Goal: Task Accomplishment & Management: Manage account settings

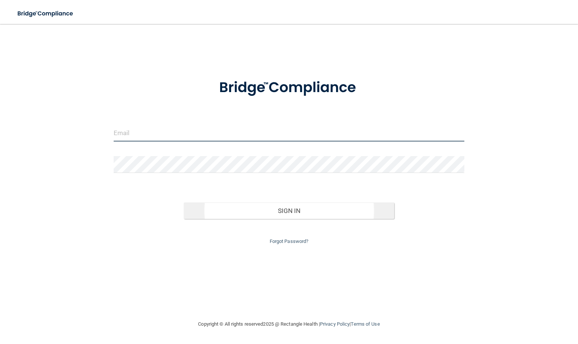
type input "[EMAIL_ADDRESS][DOMAIN_NAME]"
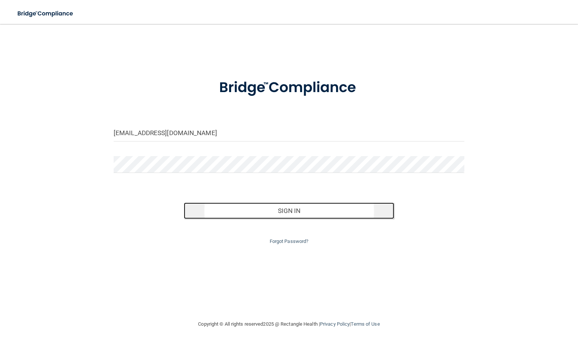
click at [279, 212] on button "Sign In" at bounding box center [289, 211] width 210 height 16
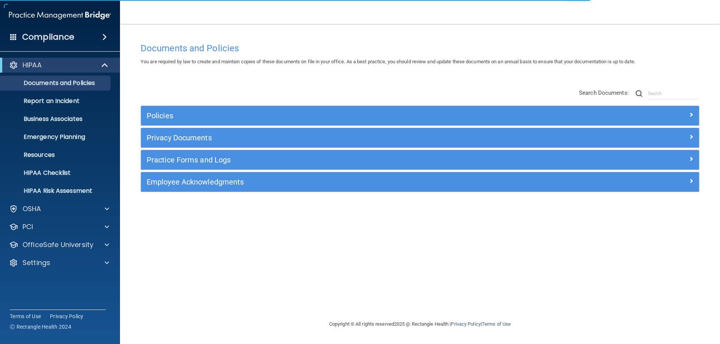
click at [47, 253] on div "HIPAA Documents and Policies Report an Incident Business Associates Emergency P…" at bounding box center [60, 166] width 120 height 222
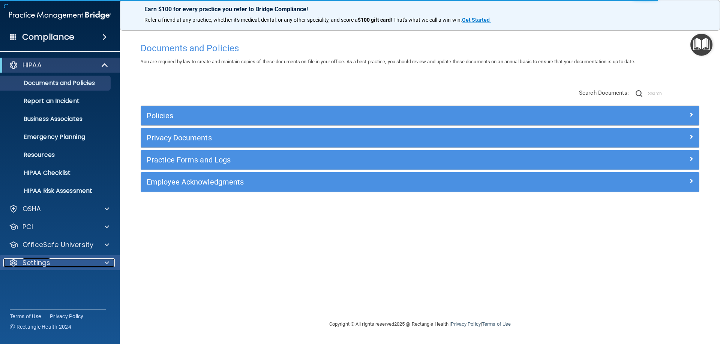
click at [49, 260] on p "Settings" at bounding box center [36, 263] width 28 height 9
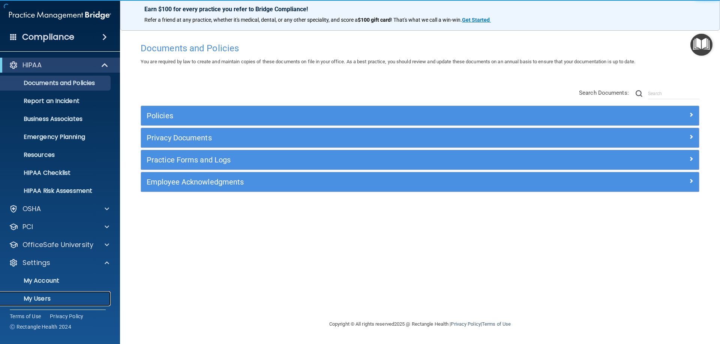
click at [45, 294] on link "My Users" at bounding box center [52, 299] width 118 height 15
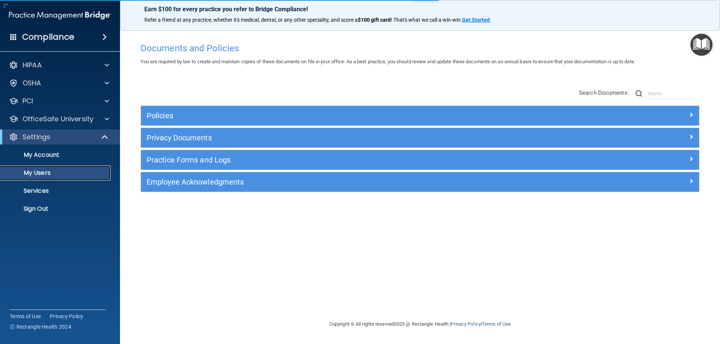
select select "20"
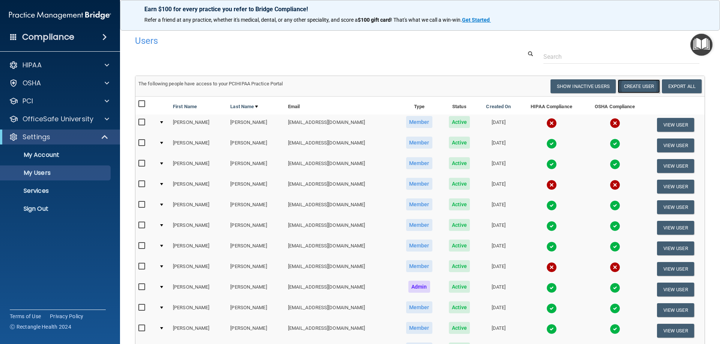
click at [577, 85] on button "Create User" at bounding box center [638, 86] width 42 height 14
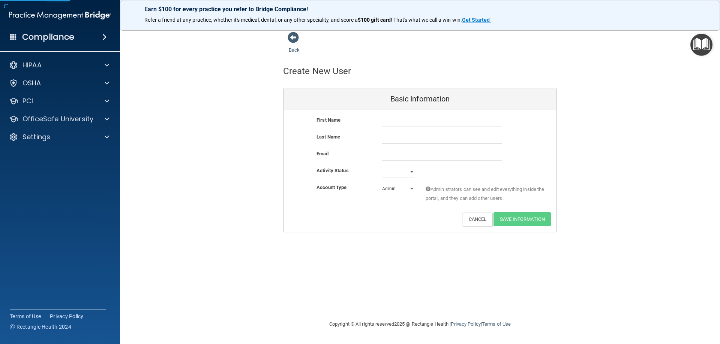
click at [408, 115] on div "First Name Last Name Email Activity Status Active Inactive Account Type Practic…" at bounding box center [419, 171] width 273 height 122
click at [418, 123] on input "text" at bounding box center [442, 121] width 120 height 11
type input "[PERSON_NAME]"
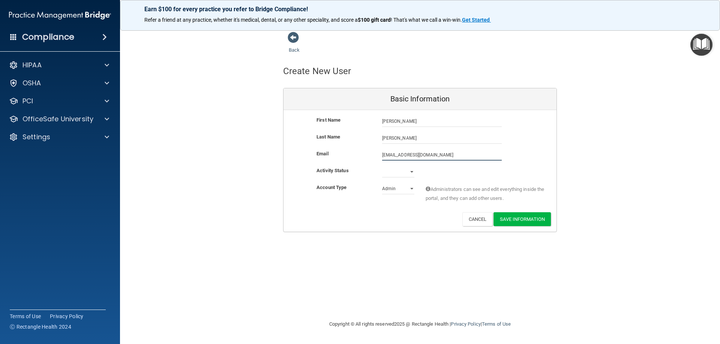
type input "[EMAIL_ADDRESS][DOMAIN_NAME]"
click at [391, 174] on select "Active Inactive" at bounding box center [398, 173] width 32 height 11
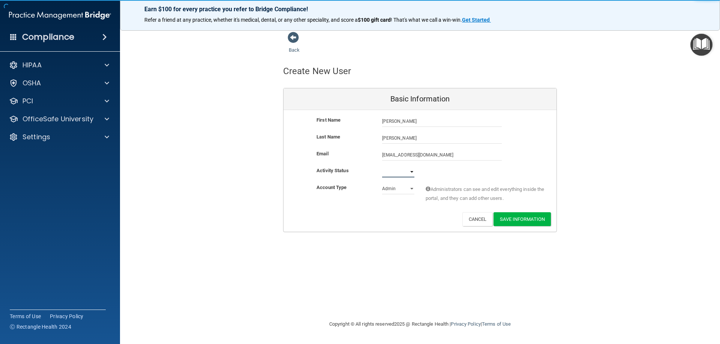
select select "active"
click at [382, 166] on select "Active Inactive" at bounding box center [398, 171] width 32 height 11
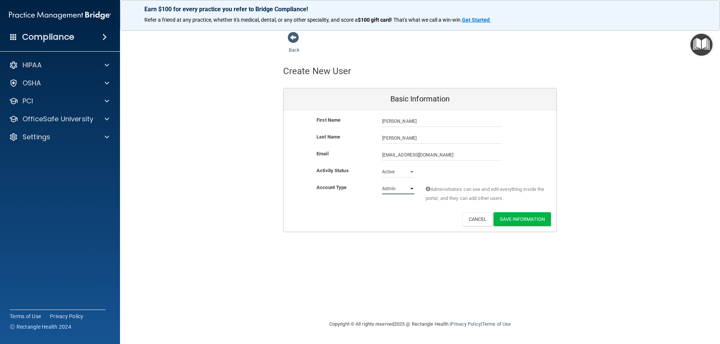
click at [395, 190] on select "Admin Member" at bounding box center [398, 188] width 32 height 11
select select "practice_member"
click at [382, 183] on select "Admin Member" at bounding box center [398, 188] width 32 height 11
click at [517, 221] on button "Save Information" at bounding box center [521, 220] width 57 height 14
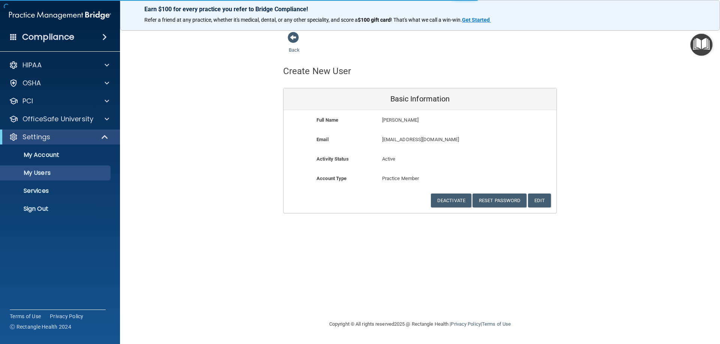
select select "20"
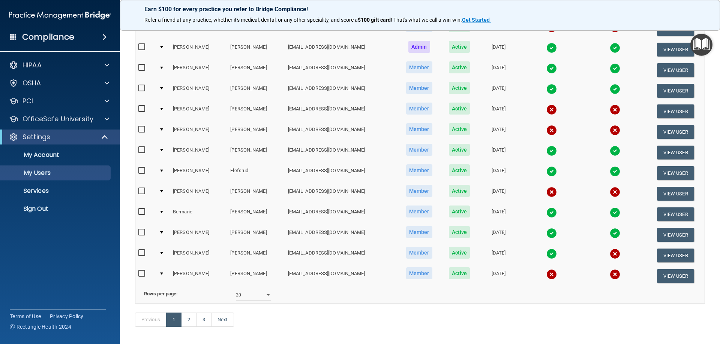
scroll to position [300, 0]
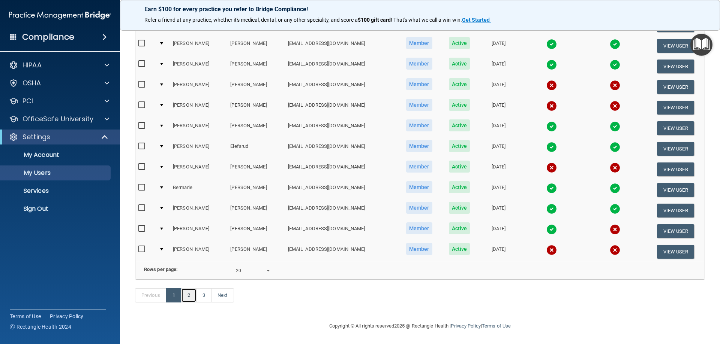
click at [191, 303] on link "2" at bounding box center [188, 296] width 15 height 14
select select "20"
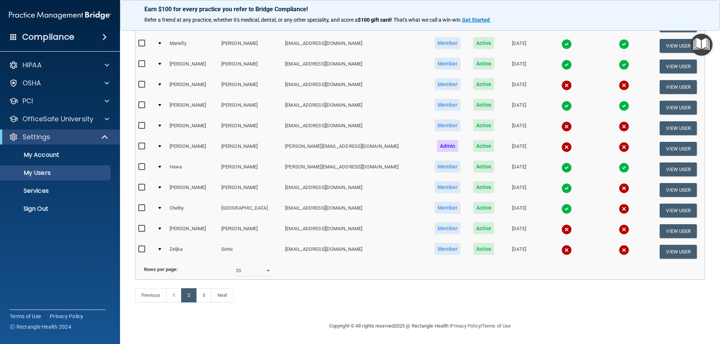
scroll to position [276, 0]
click at [577, 204] on button "View User" at bounding box center [677, 211] width 37 height 14
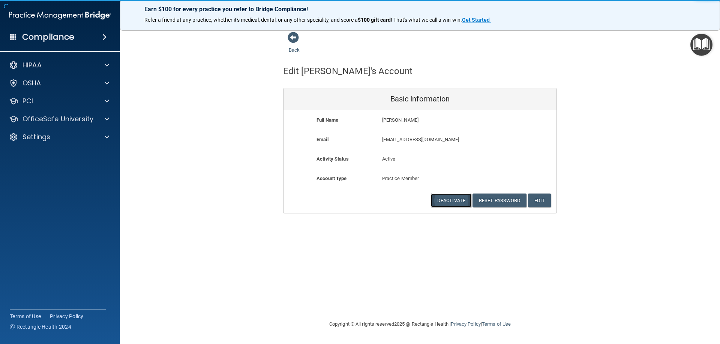
click at [452, 201] on button "Deactivate" at bounding box center [451, 201] width 40 height 14
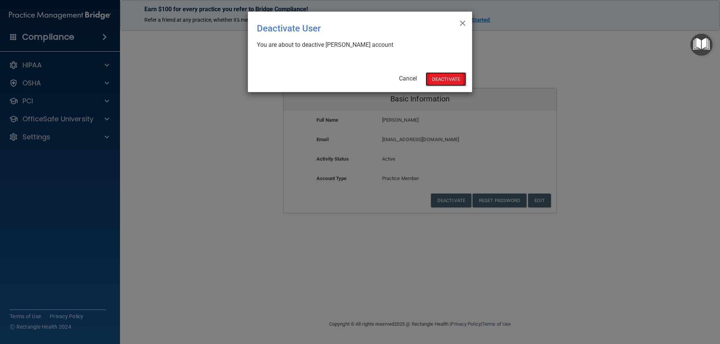
click at [437, 77] on button "Deactivate" at bounding box center [445, 79] width 40 height 14
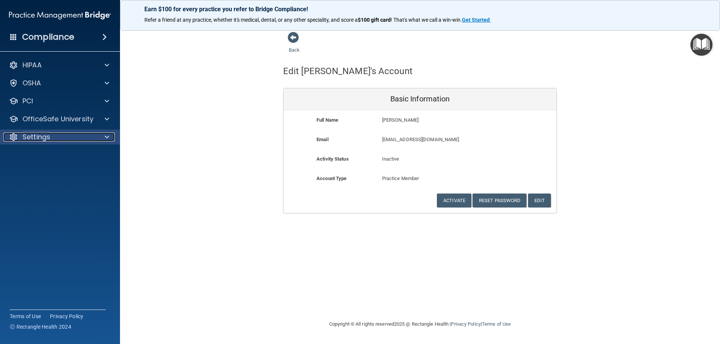
click at [25, 138] on p "Settings" at bounding box center [36, 137] width 28 height 9
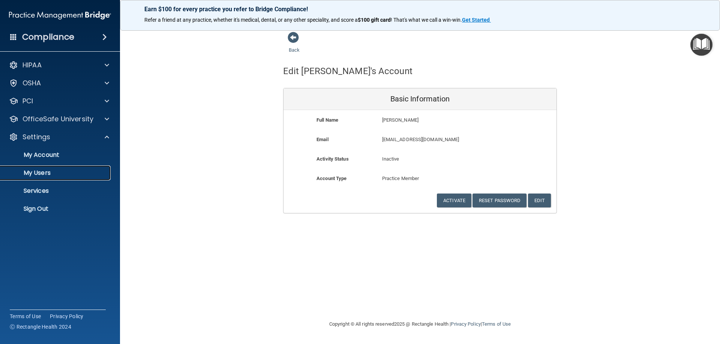
click at [36, 170] on p "My Users" at bounding box center [56, 172] width 102 height 7
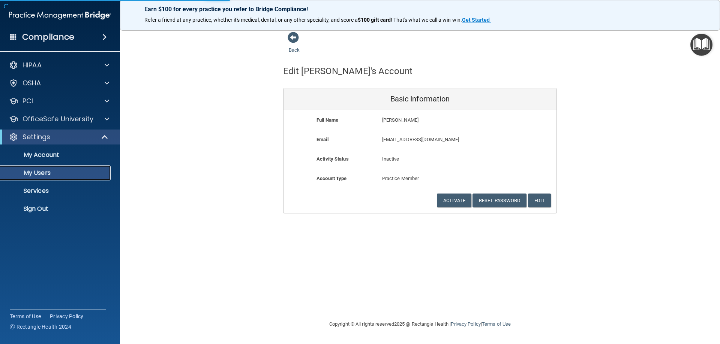
select select "20"
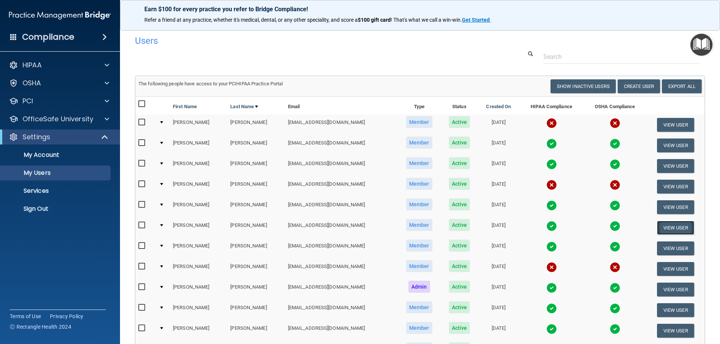
click at [673, 229] on button "View User" at bounding box center [675, 228] width 37 height 14
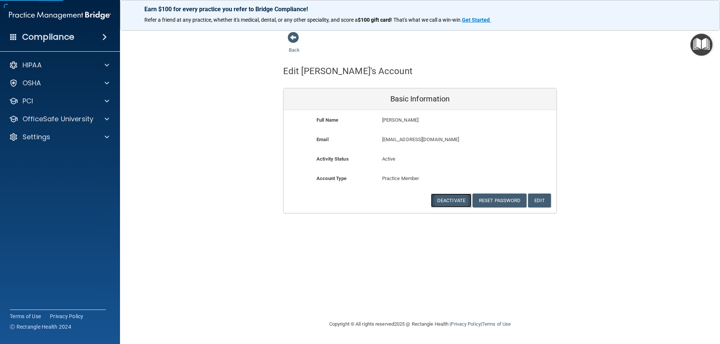
click at [446, 199] on button "Deactivate" at bounding box center [451, 201] width 40 height 14
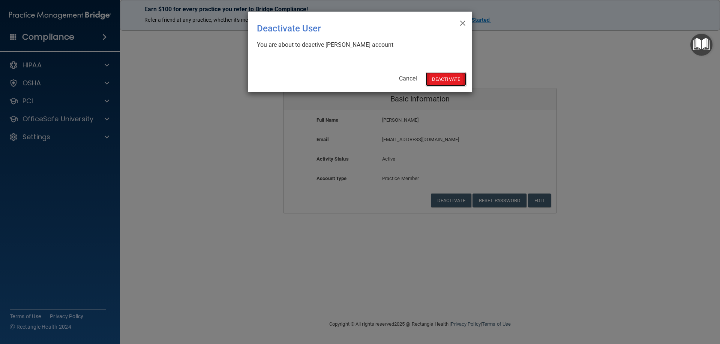
click at [434, 73] on button "Deactivate" at bounding box center [445, 79] width 40 height 14
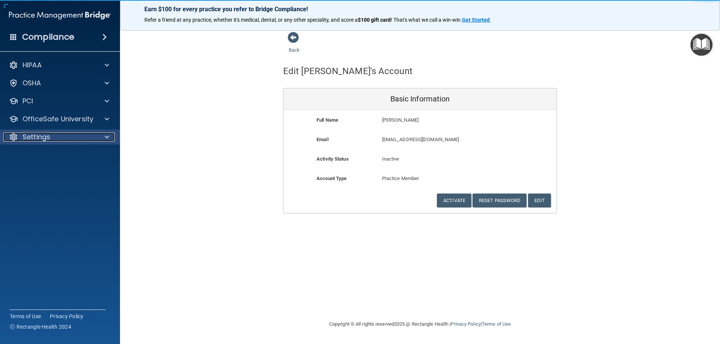
click at [34, 137] on p "Settings" at bounding box center [36, 137] width 28 height 9
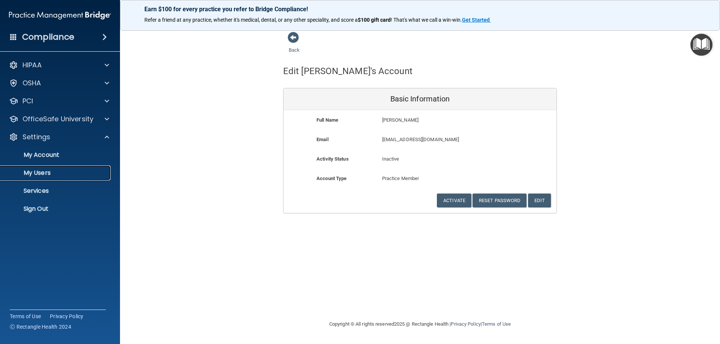
click at [31, 169] on p "My Users" at bounding box center [56, 172] width 102 height 7
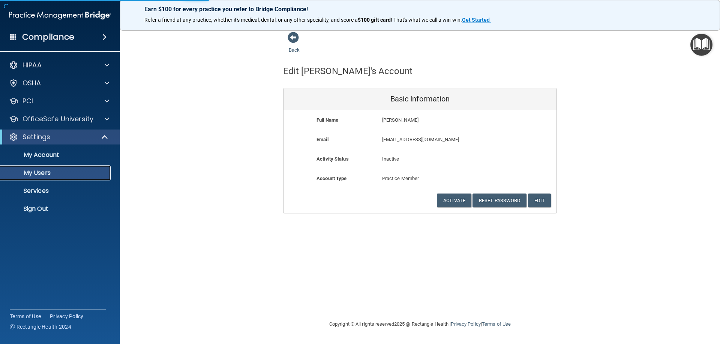
select select "20"
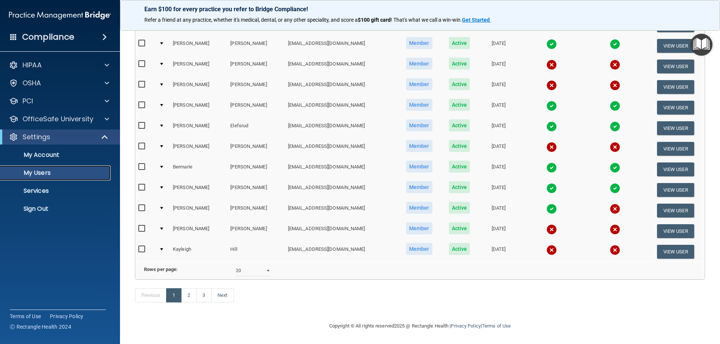
scroll to position [276, 0]
click at [189, 295] on link "2" at bounding box center [188, 296] width 15 height 14
select select "20"
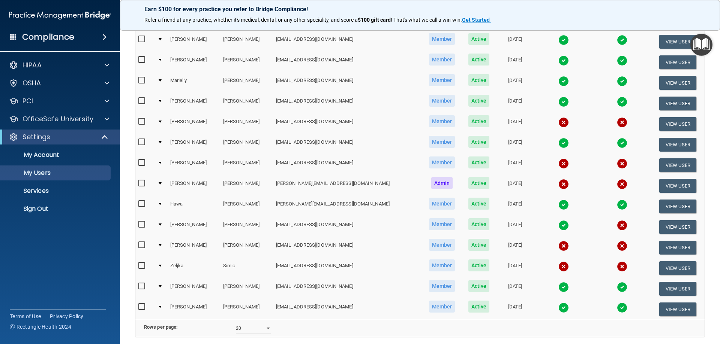
scroll to position [225, 0]
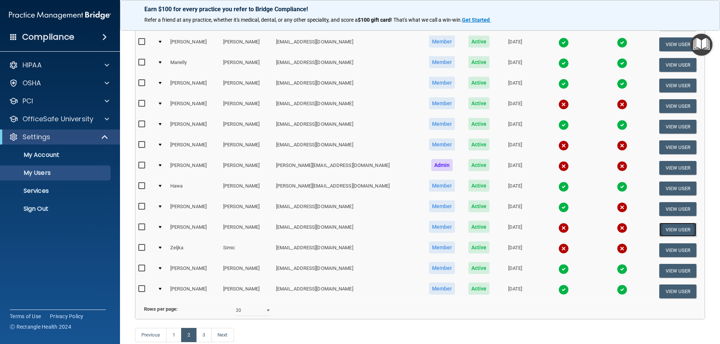
click at [662, 229] on button "View User" at bounding box center [677, 230] width 37 height 14
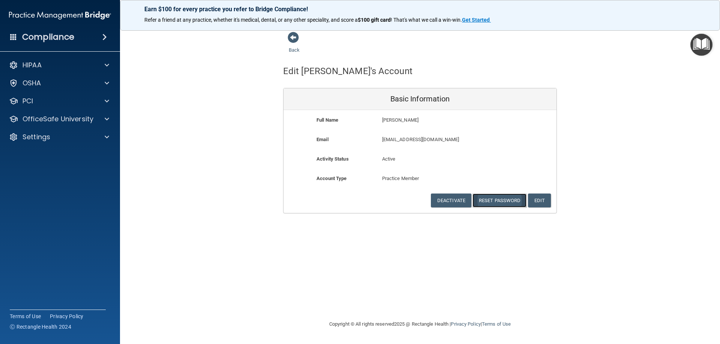
click at [507, 201] on button "Reset Password" at bounding box center [499, 201] width 54 height 14
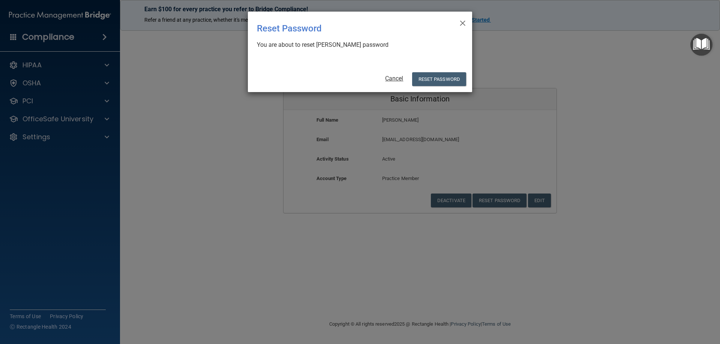
click at [387, 76] on link "Cancel" at bounding box center [394, 78] width 18 height 7
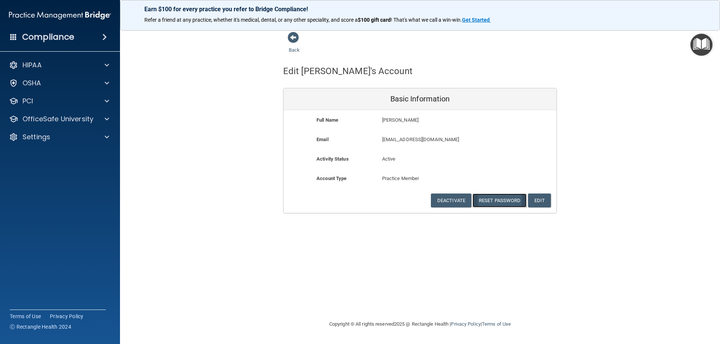
click at [496, 202] on button "Reset Password" at bounding box center [499, 201] width 54 height 14
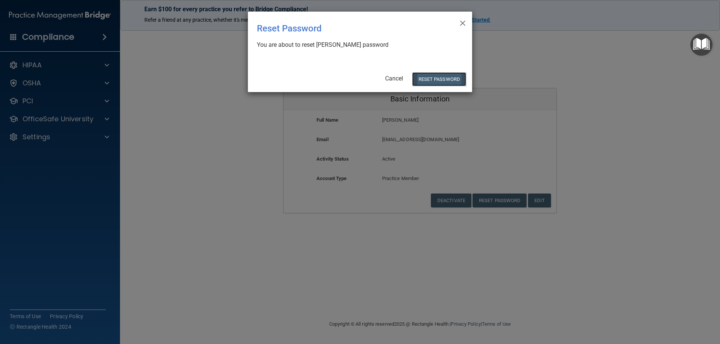
click at [420, 77] on button "Reset Password" at bounding box center [439, 79] width 54 height 14
click at [435, 79] on button "Reset Password" at bounding box center [439, 79] width 54 height 14
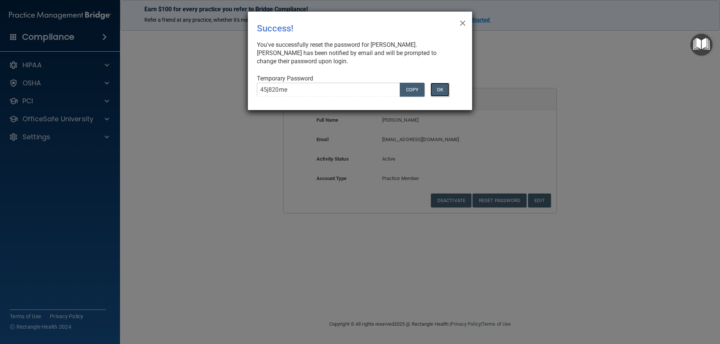
click at [443, 88] on button "OK" at bounding box center [439, 90] width 19 height 14
click at [462, 22] on span "×" at bounding box center [462, 22] width 7 height 15
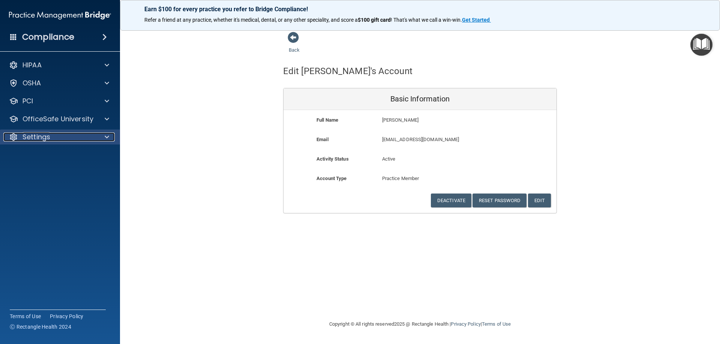
click at [42, 139] on p "Settings" at bounding box center [36, 137] width 28 height 9
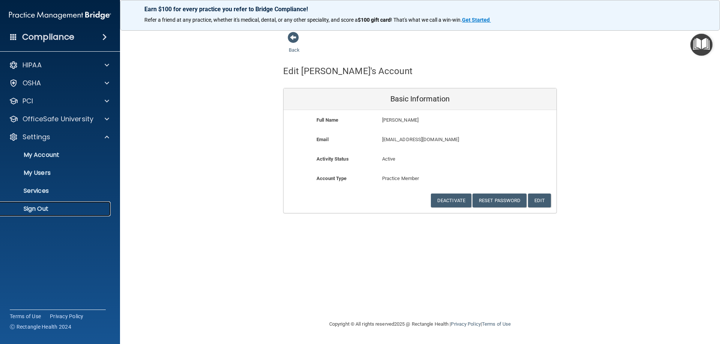
click at [50, 206] on p "Sign Out" at bounding box center [56, 208] width 102 height 7
